Goal: Obtain resource: Obtain resource

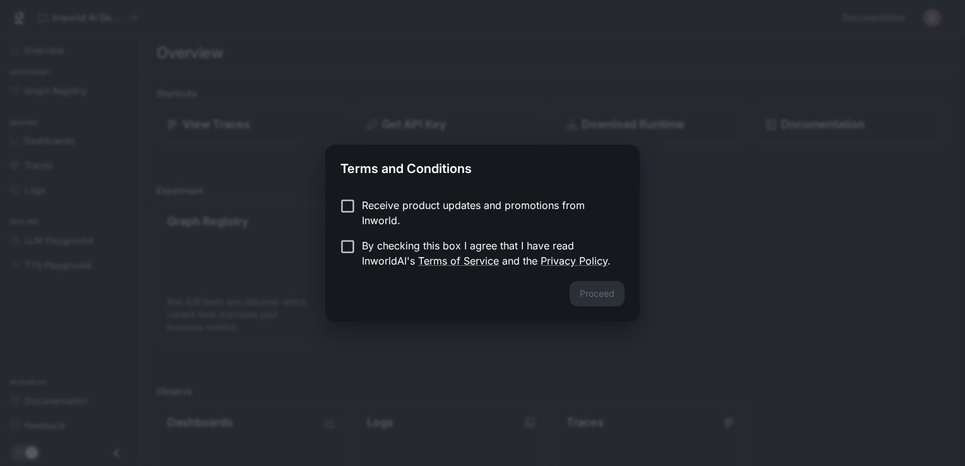
click at [349, 216] on label "Receive product updates and promotions from Inworld." at bounding box center [474, 213] width 281 height 30
click at [600, 301] on button "Proceed" at bounding box center [597, 293] width 55 height 25
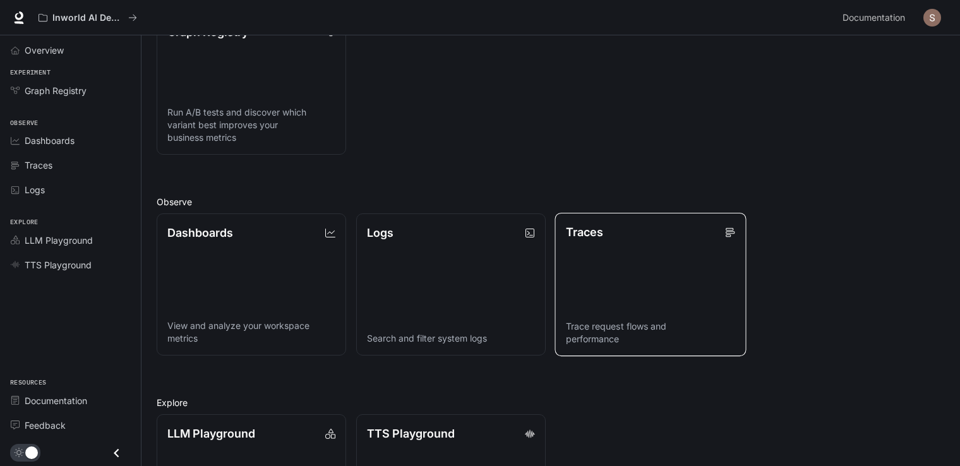
scroll to position [294, 0]
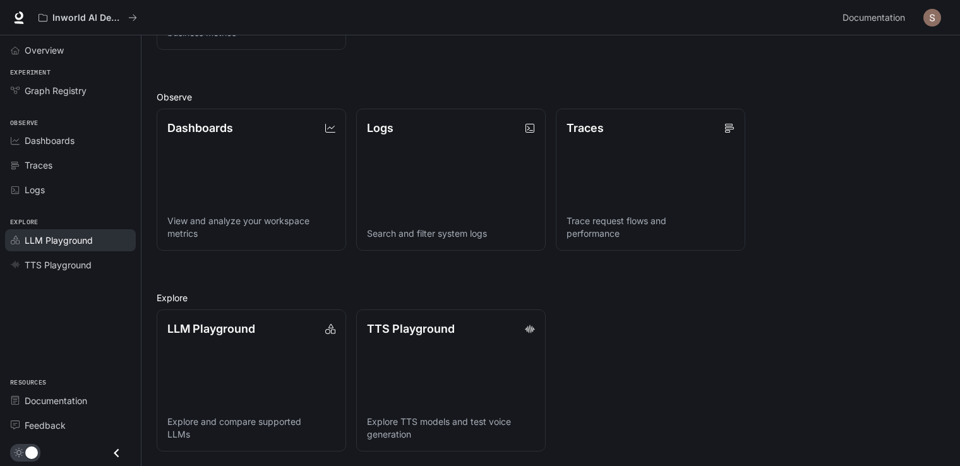
click at [37, 242] on span "LLM Playground" at bounding box center [59, 240] width 68 height 13
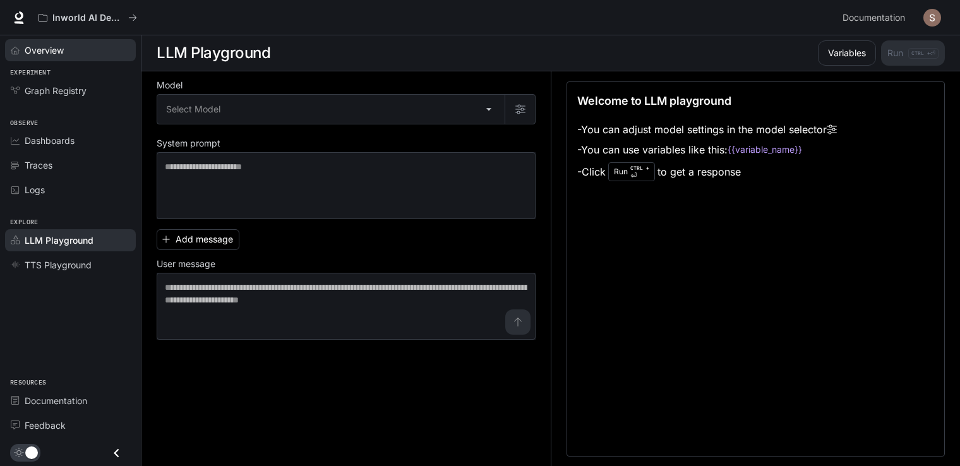
click at [63, 49] on span "Overview" at bounding box center [44, 50] width 39 height 13
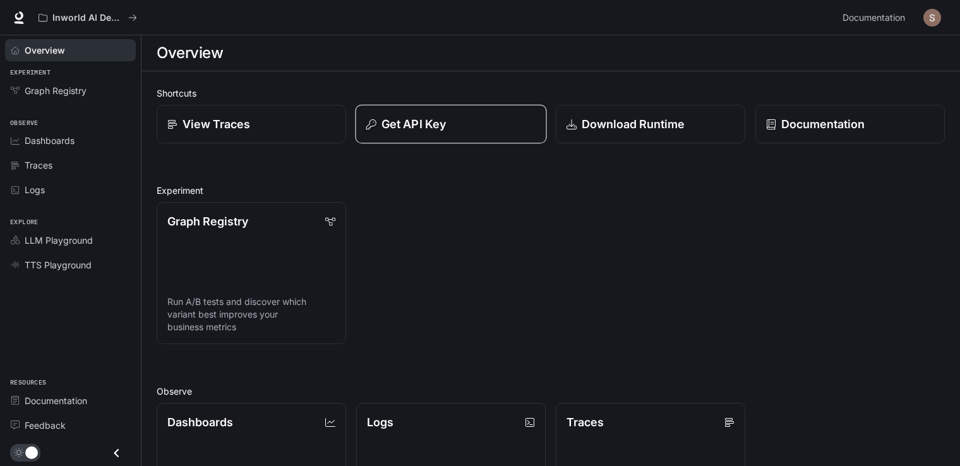
click at [404, 121] on p "Get API Key" at bounding box center [414, 124] width 64 height 17
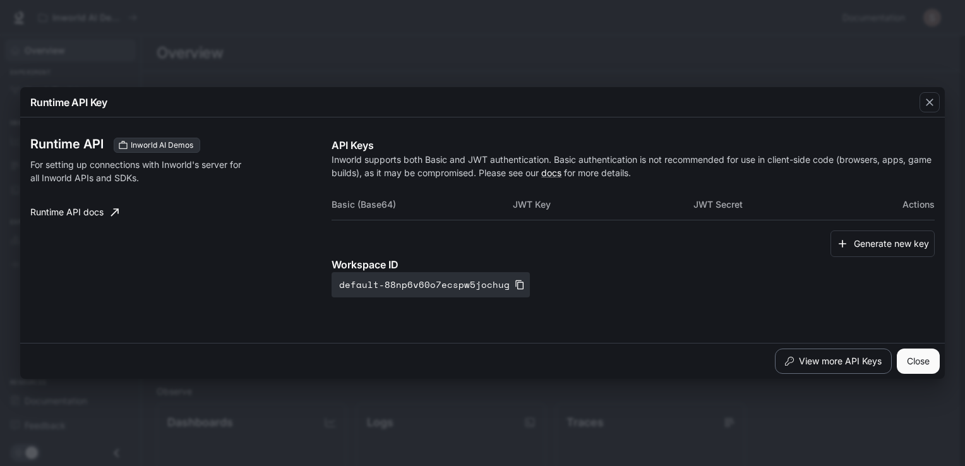
click at [849, 361] on button "View more API Keys" at bounding box center [833, 361] width 117 height 25
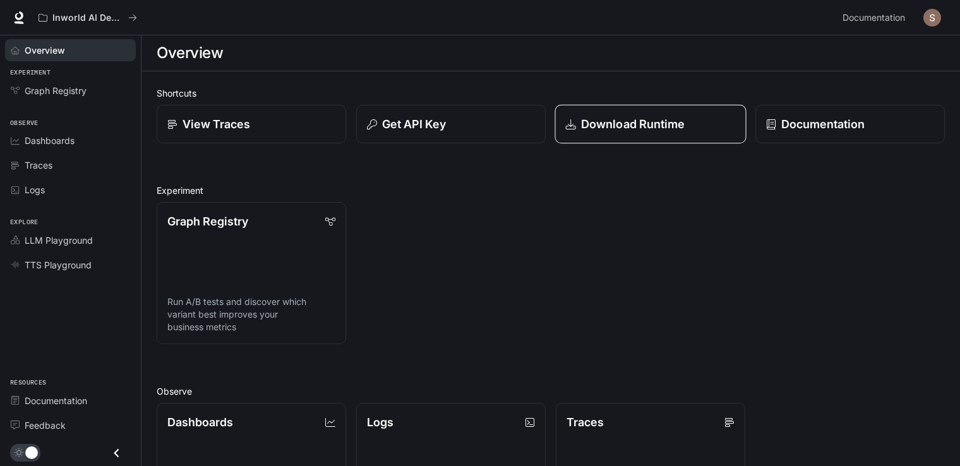
click at [641, 113] on link "Download Runtime" at bounding box center [650, 124] width 191 height 39
